Goal: Transaction & Acquisition: Purchase product/service

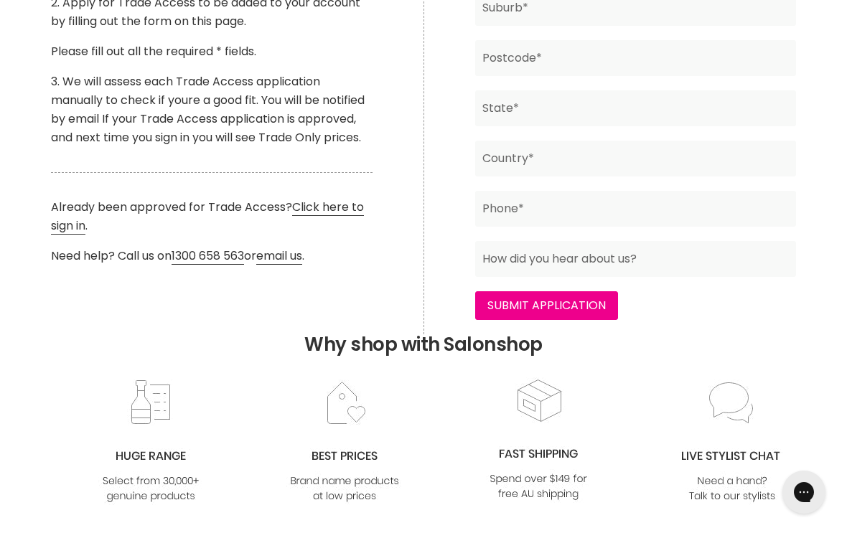
scroll to position [583, 0]
click at [313, 204] on link "Click here to sign in" at bounding box center [207, 216] width 313 height 36
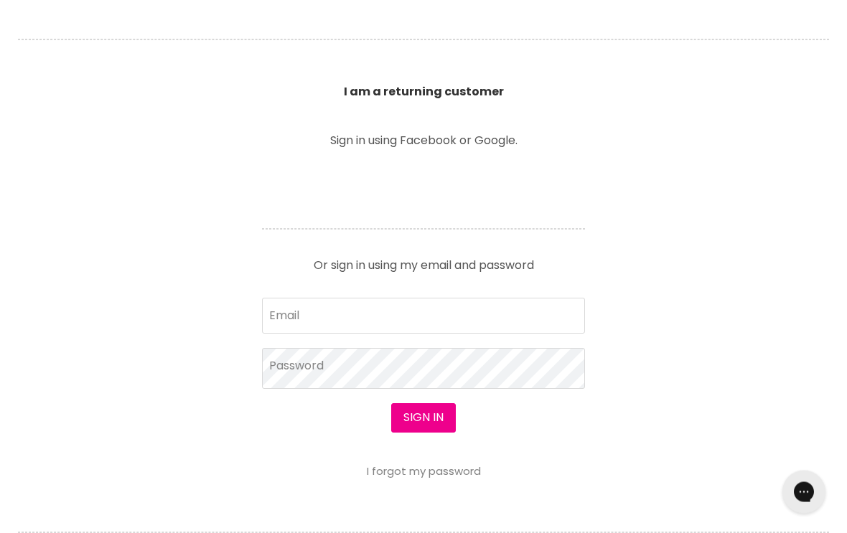
scroll to position [483, 0]
click at [474, 304] on input "Email" at bounding box center [423, 316] width 323 height 36
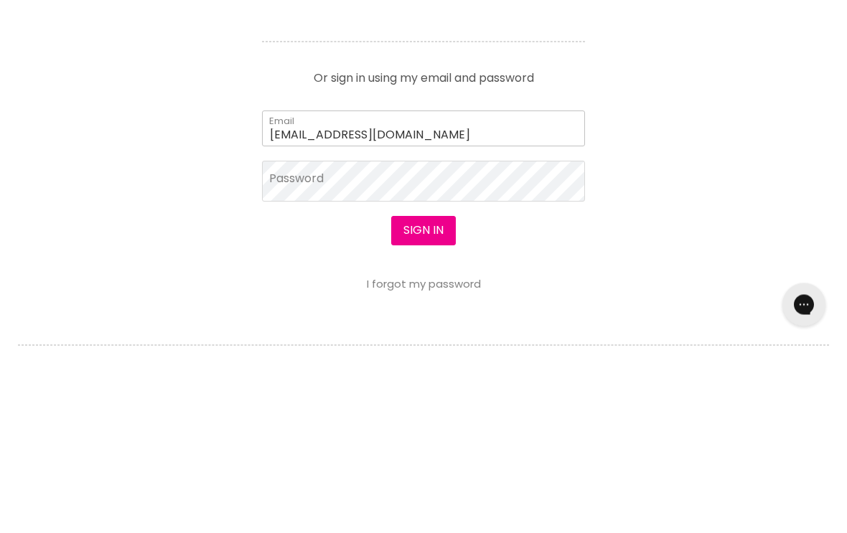
type input "tahilanash5@gmail.com"
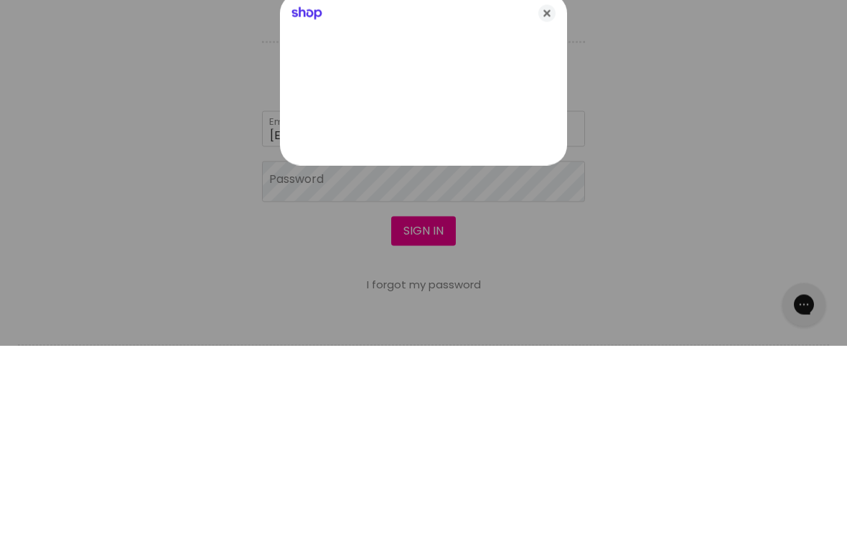
scroll to position [671, 0]
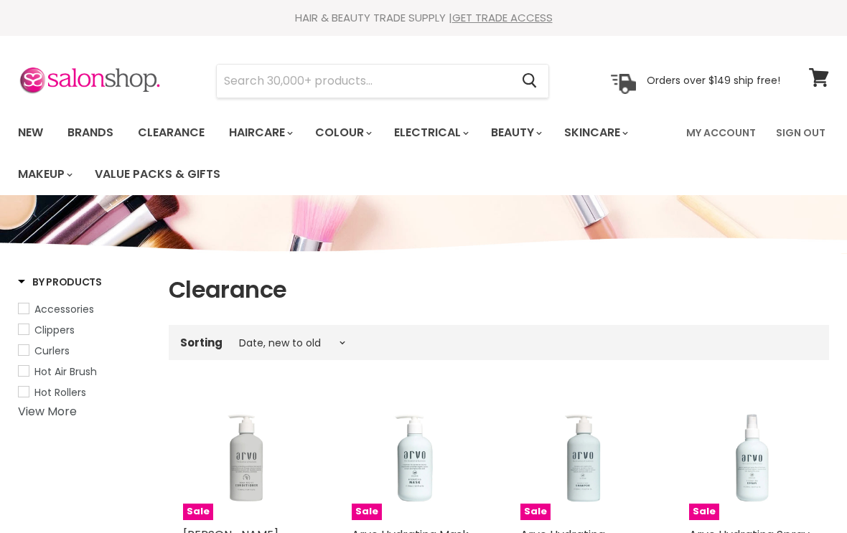
select select "created-descending"
click at [363, 90] on input "Search" at bounding box center [364, 81] width 294 height 33
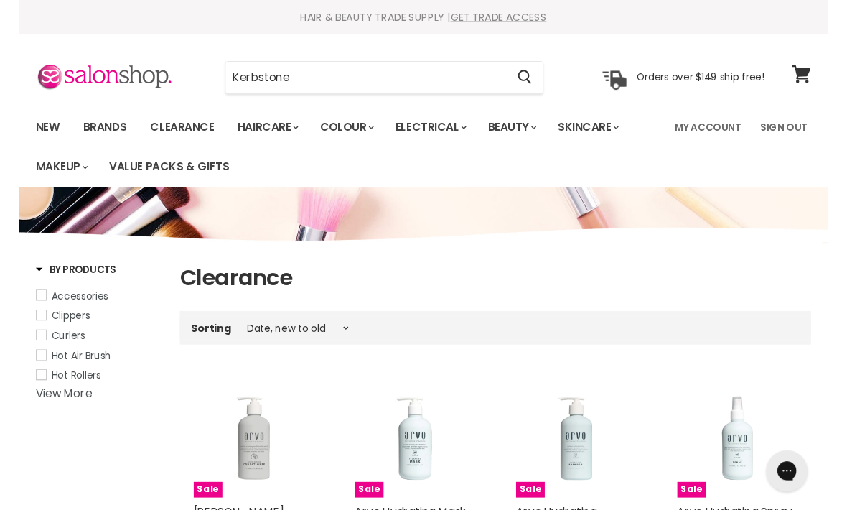
scroll to position [72, 0]
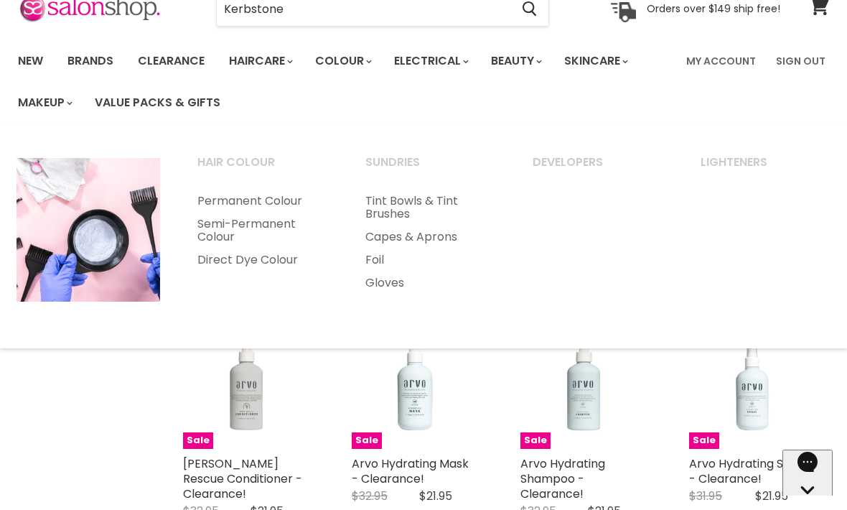
type input "Kerbstone"
click at [536, 14] on icon "Search" at bounding box center [530, 8] width 14 height 15
click at [452, 11] on input "Kerbstone" at bounding box center [364, 9] width 294 height 33
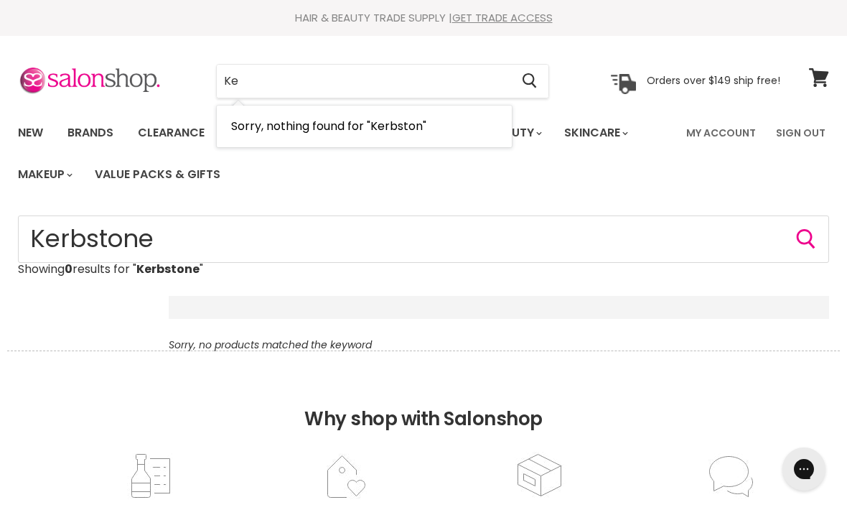
type input "K"
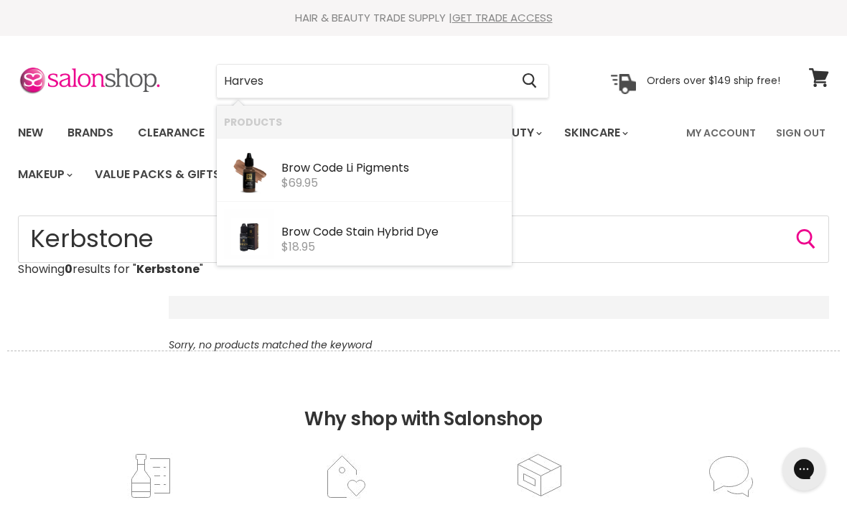
type input "Harvest"
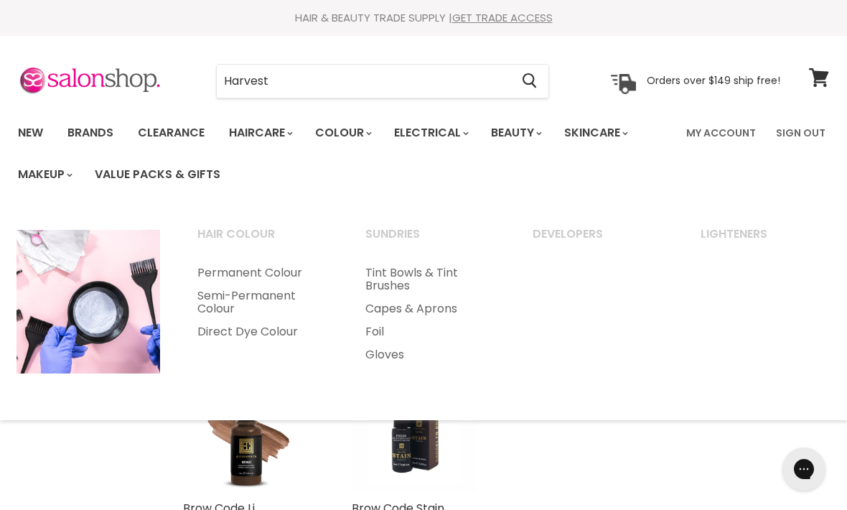
click at [235, 270] on link "Permanent Colour" at bounding box center [261, 272] width 165 height 23
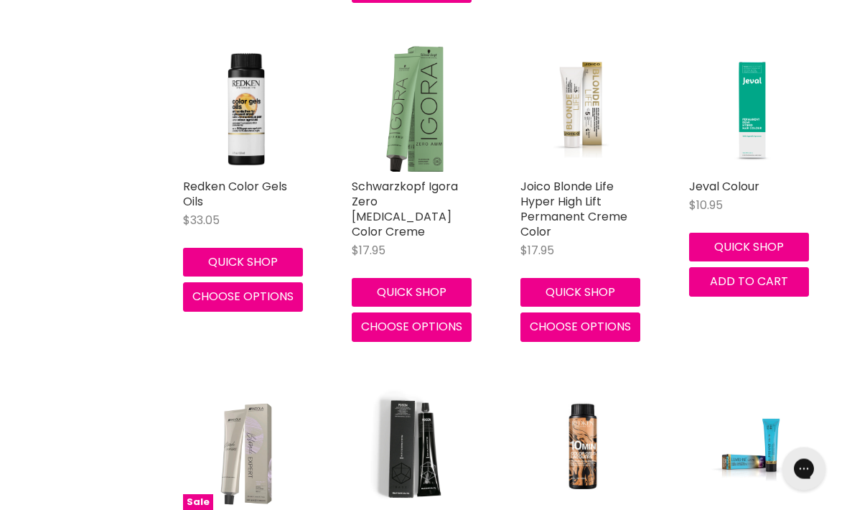
scroll to position [661, 0]
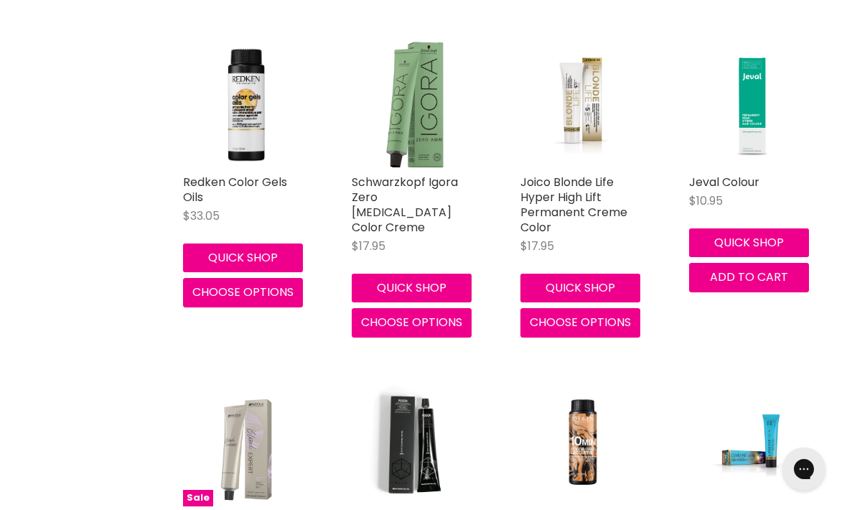
click at [374, 417] on img "Main content" at bounding box center [415, 444] width 126 height 126
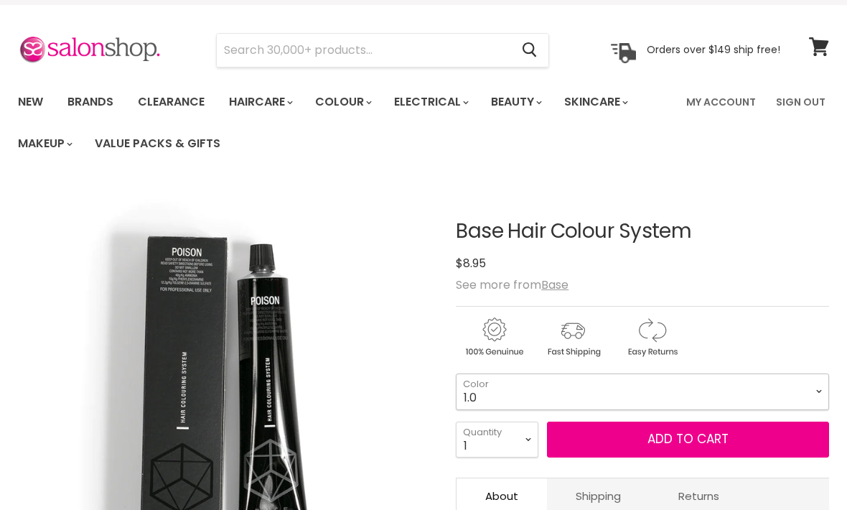
click at [666, 390] on select "1.0 1.1 2.0 3.0 3.31 3.65 4.0 4.45 4.51 4.65 4.66 5.0 5.1 5.3 5.32" at bounding box center [642, 391] width 373 height 36
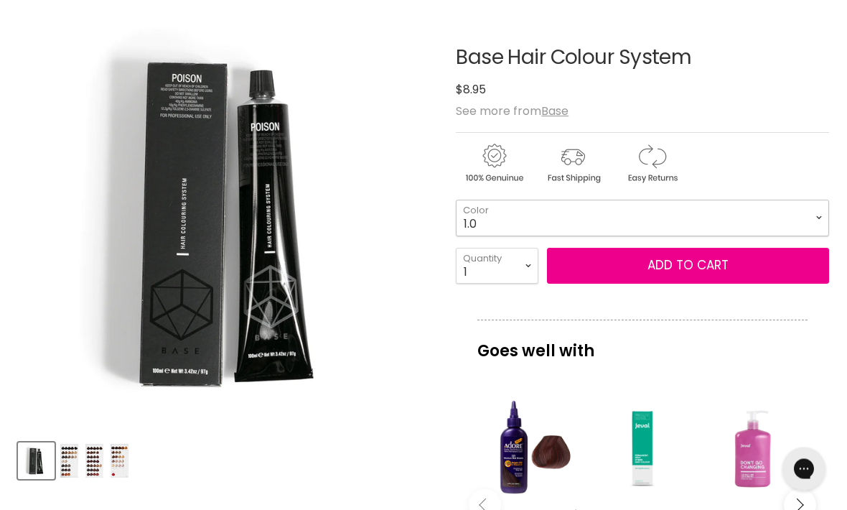
scroll to position [282, 0]
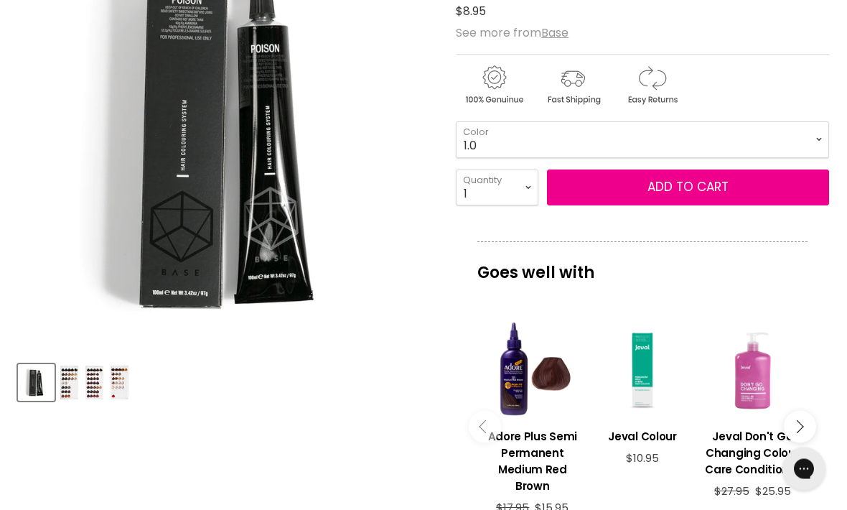
click at [795, 429] on icon "Main content" at bounding box center [796, 426] width 13 height 13
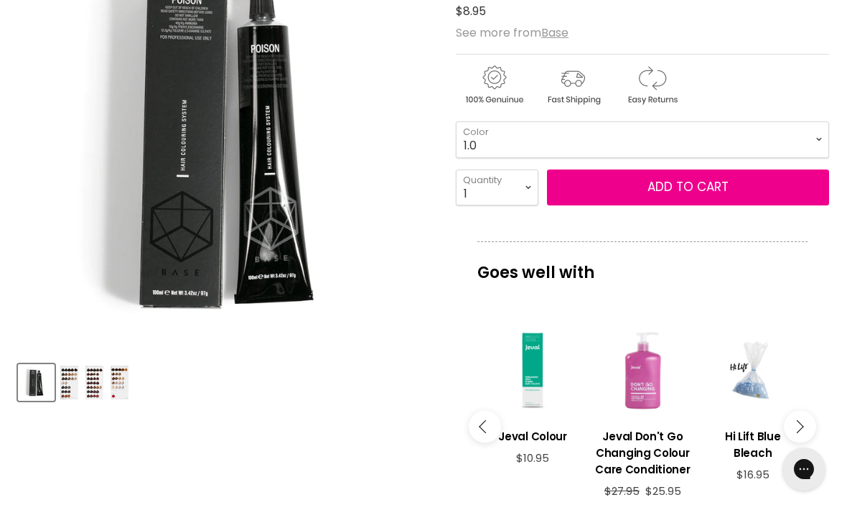
click at [806, 421] on button "Main content" at bounding box center [800, 426] width 32 height 32
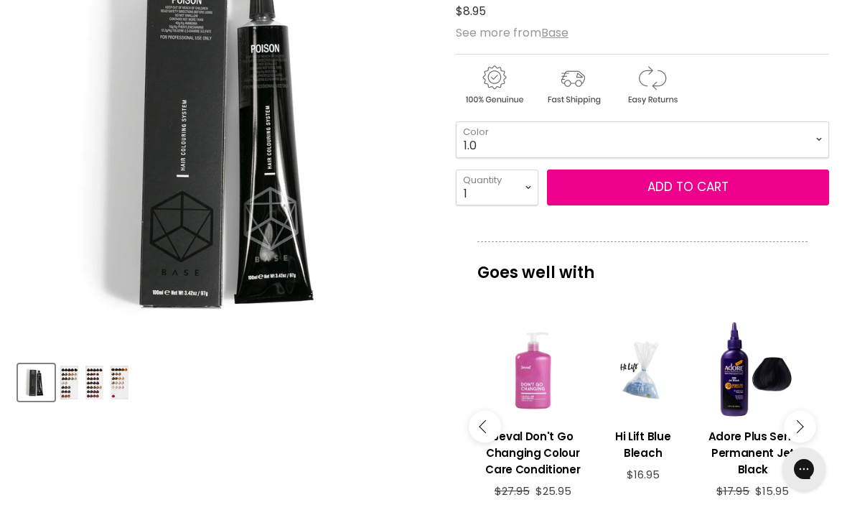
click at [802, 425] on button "Main content" at bounding box center [800, 426] width 32 height 32
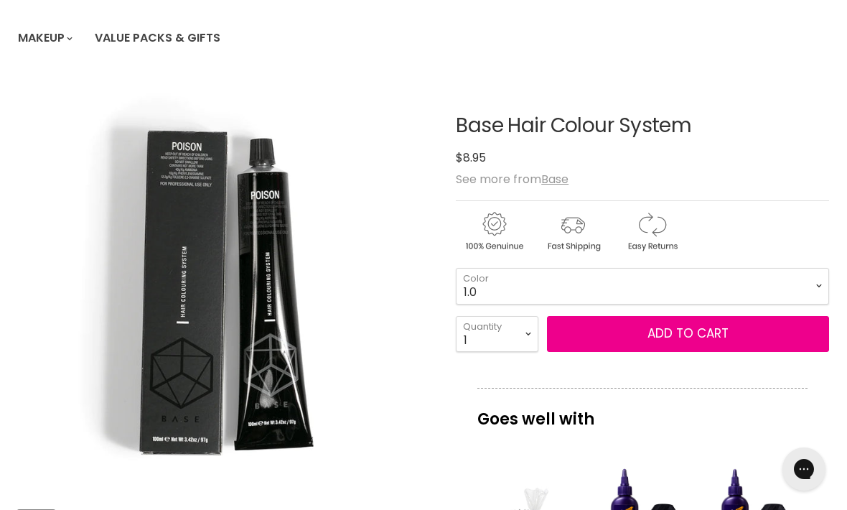
scroll to position [0, 0]
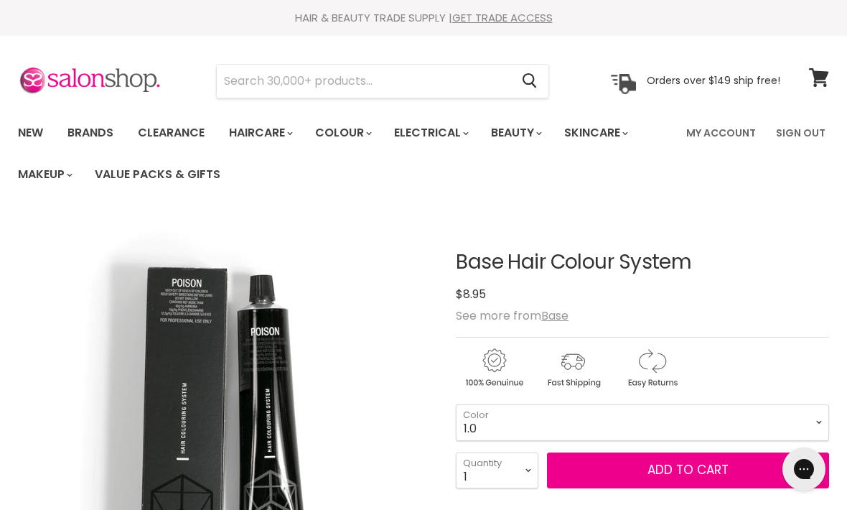
click at [478, 70] on input "Search" at bounding box center [364, 81] width 294 height 33
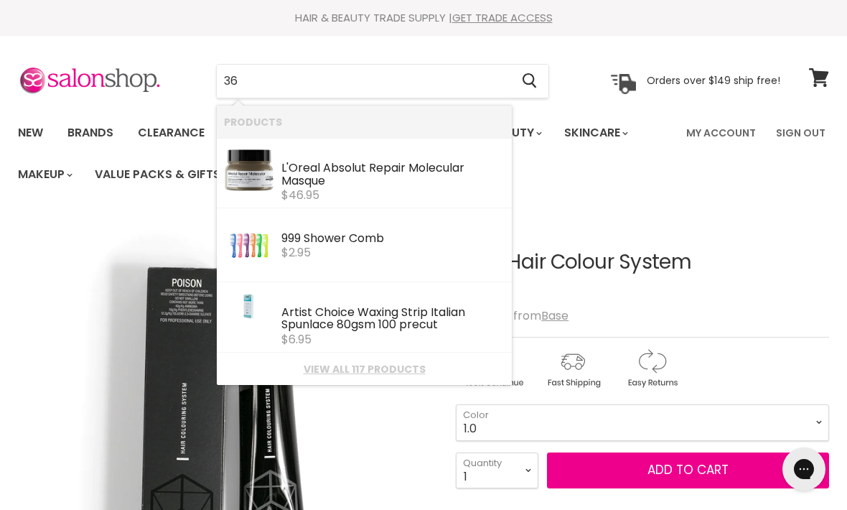
type input "360"
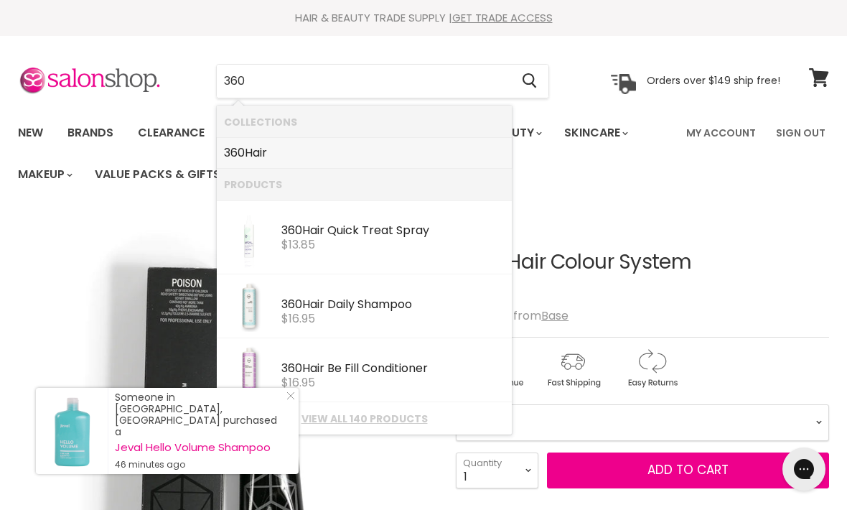
click at [321, 145] on link "360 Hair" at bounding box center [364, 152] width 281 height 23
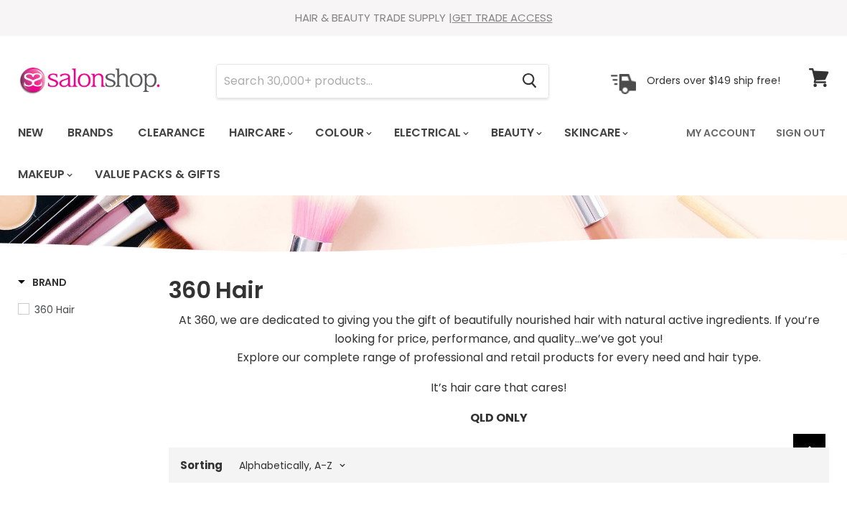
select select "title-ascending"
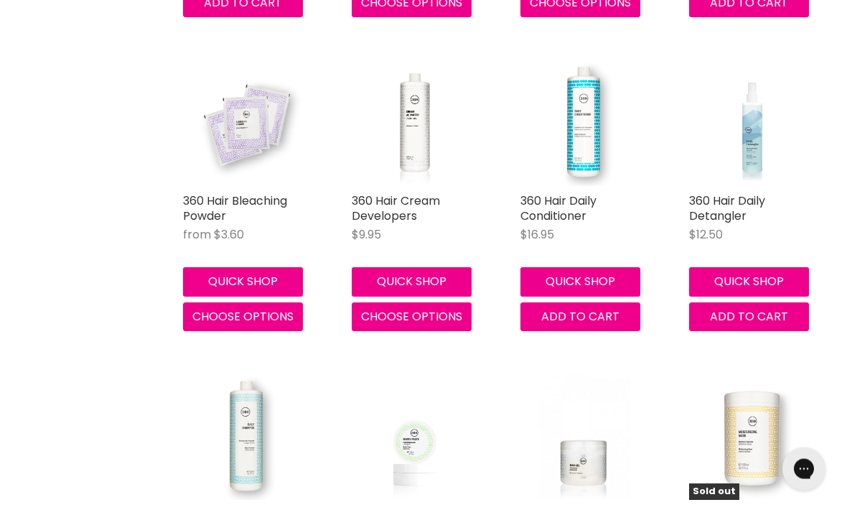
scroll to position [2134, 0]
